Goal: Find specific page/section: Find specific page/section

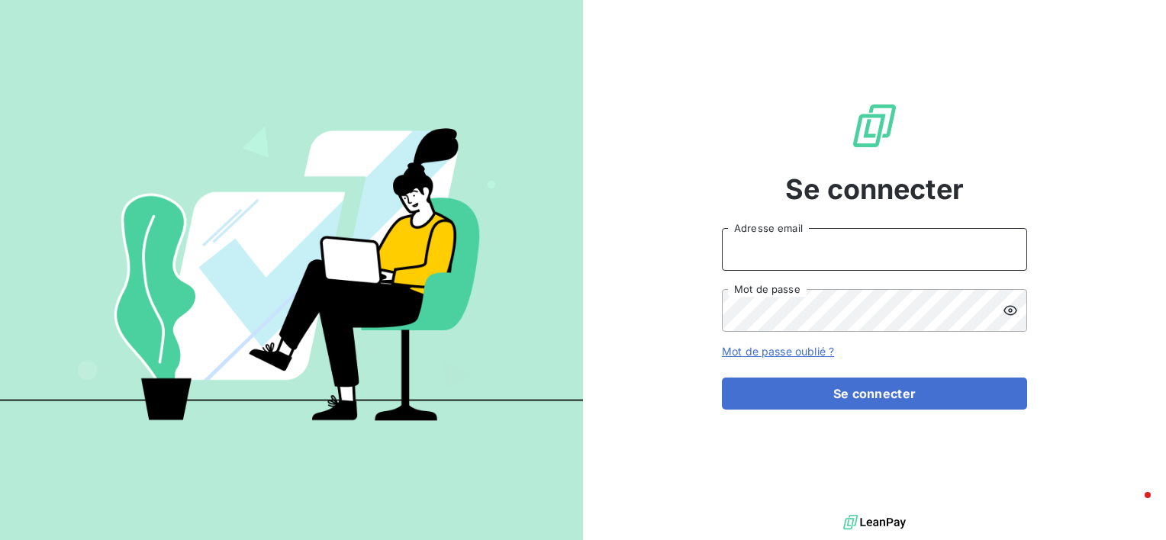
type input "[EMAIL_ADDRESS][DOMAIN_NAME]"
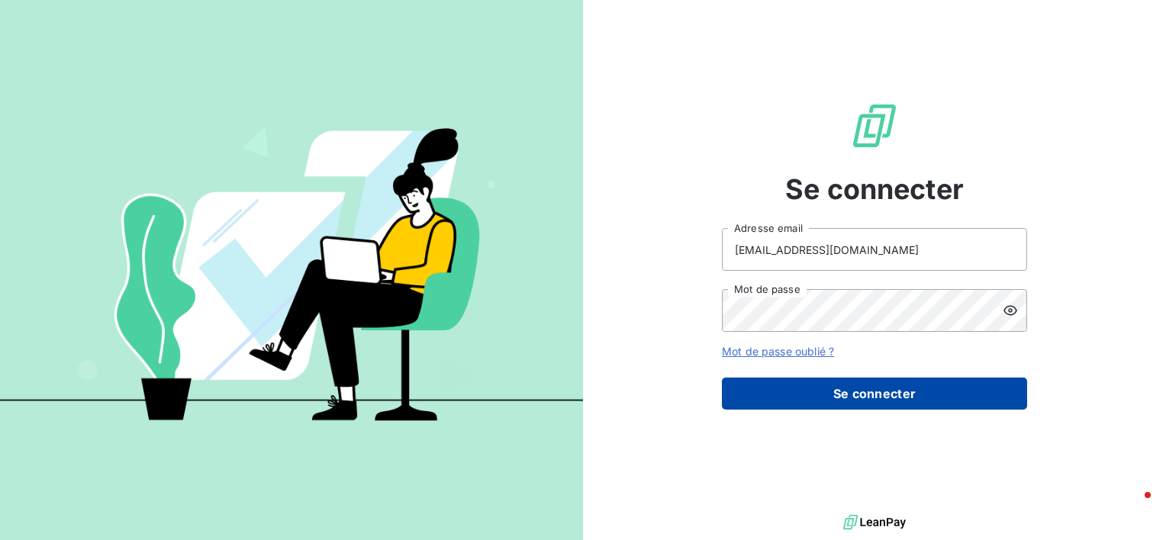
click at [857, 392] on button "Se connecter" at bounding box center [874, 394] width 305 height 32
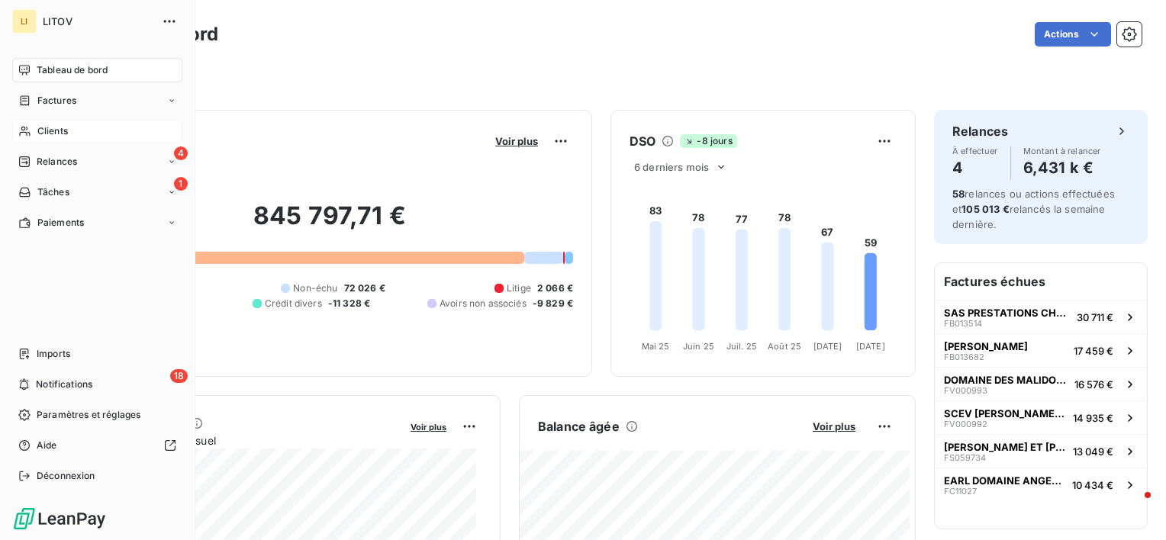
click at [51, 128] on span "Clients" at bounding box center [52, 131] width 31 height 14
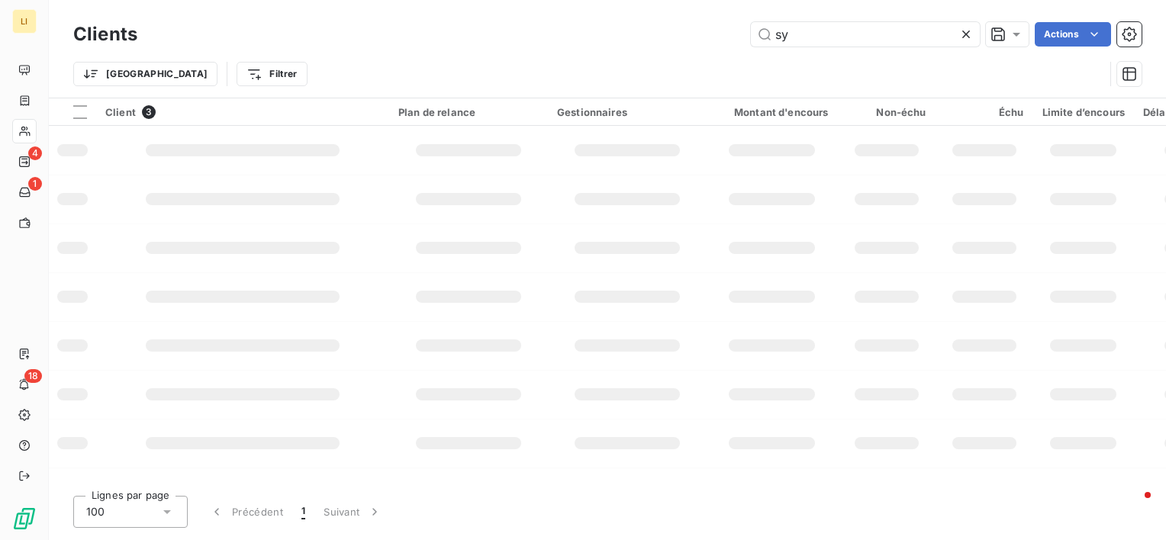
type input "s"
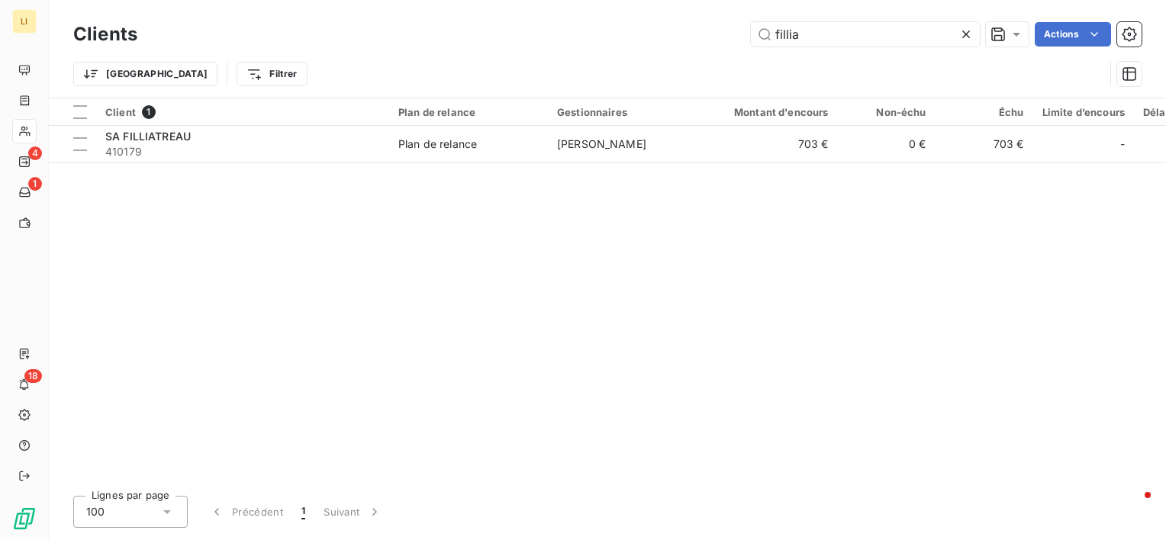
type input "fillia"
click at [143, 166] on div "Client 1 Plan de relance Gestionnaires Montant d'encours Non-échu Échu Limite d…" at bounding box center [607, 290] width 1117 height 385
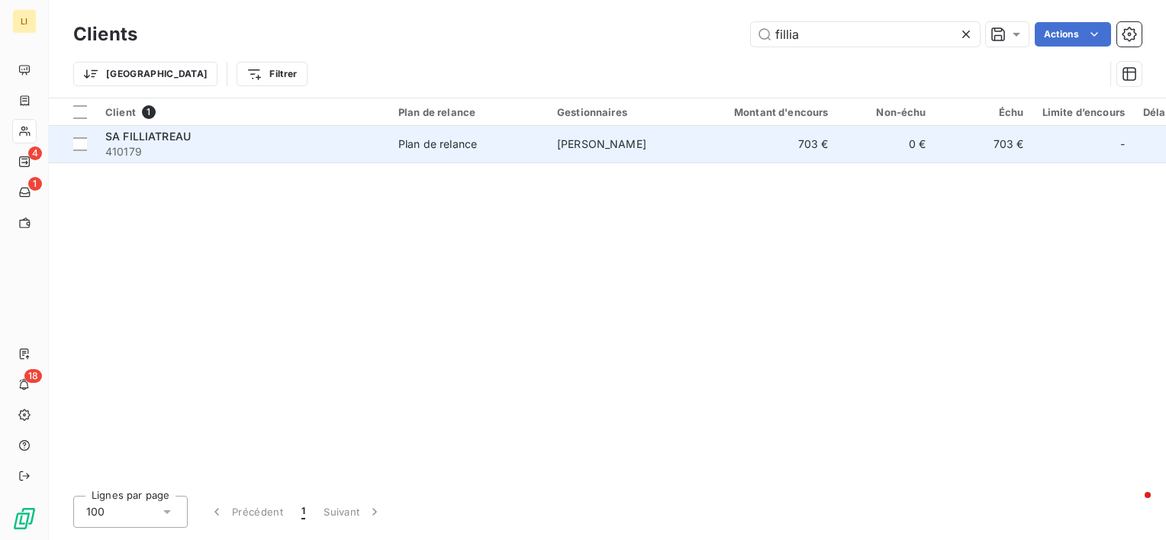
click at [150, 148] on span "410179" at bounding box center [242, 151] width 275 height 15
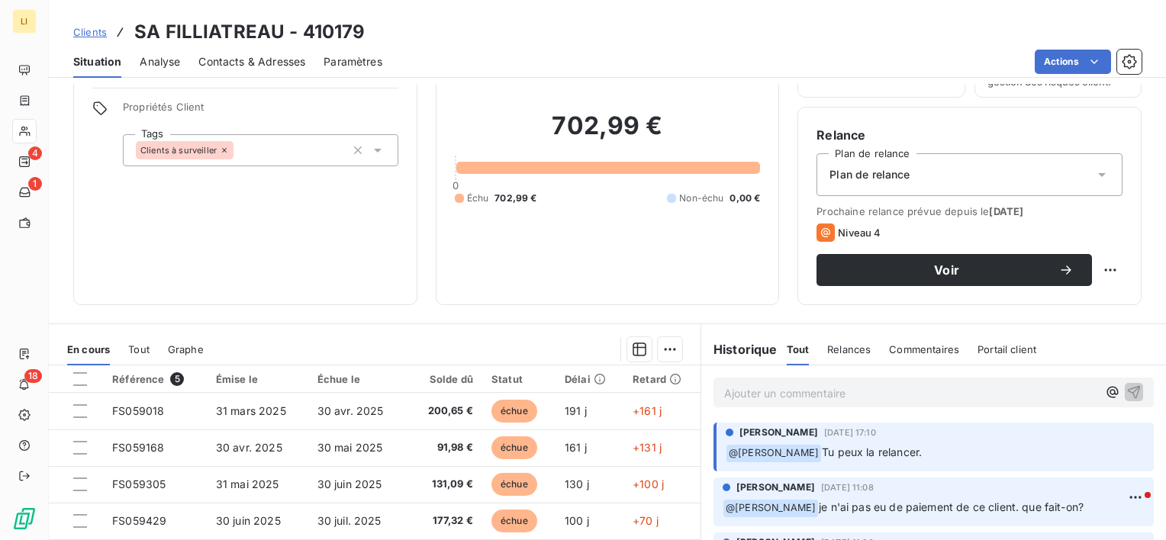
scroll to position [102, 0]
click at [937, 387] on p "Ajouter un commentaire ﻿" at bounding box center [910, 392] width 373 height 19
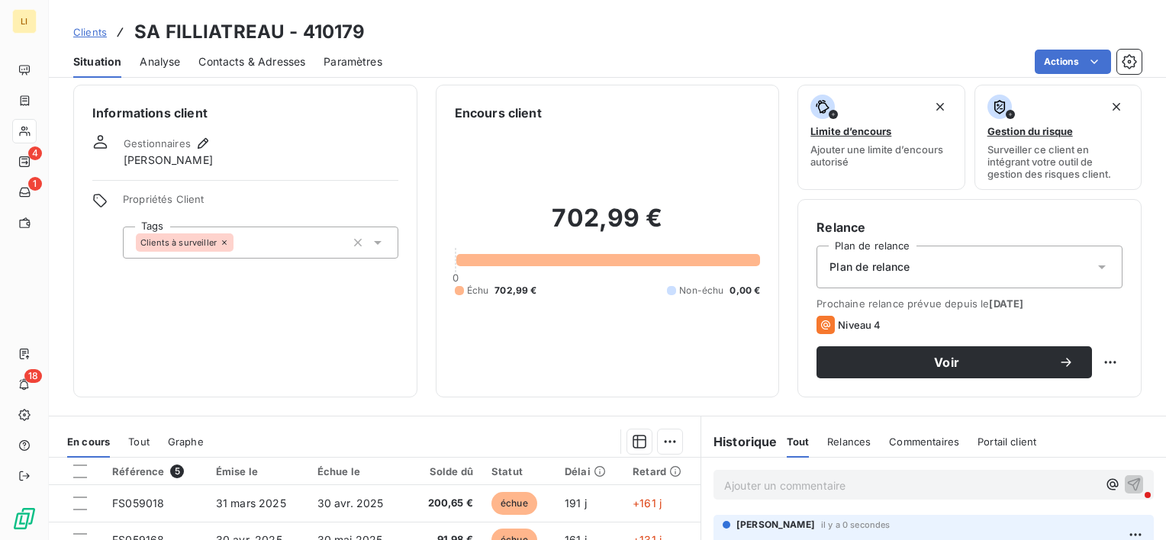
scroll to position [0, 0]
